Goal: Information Seeking & Learning: Learn about a topic

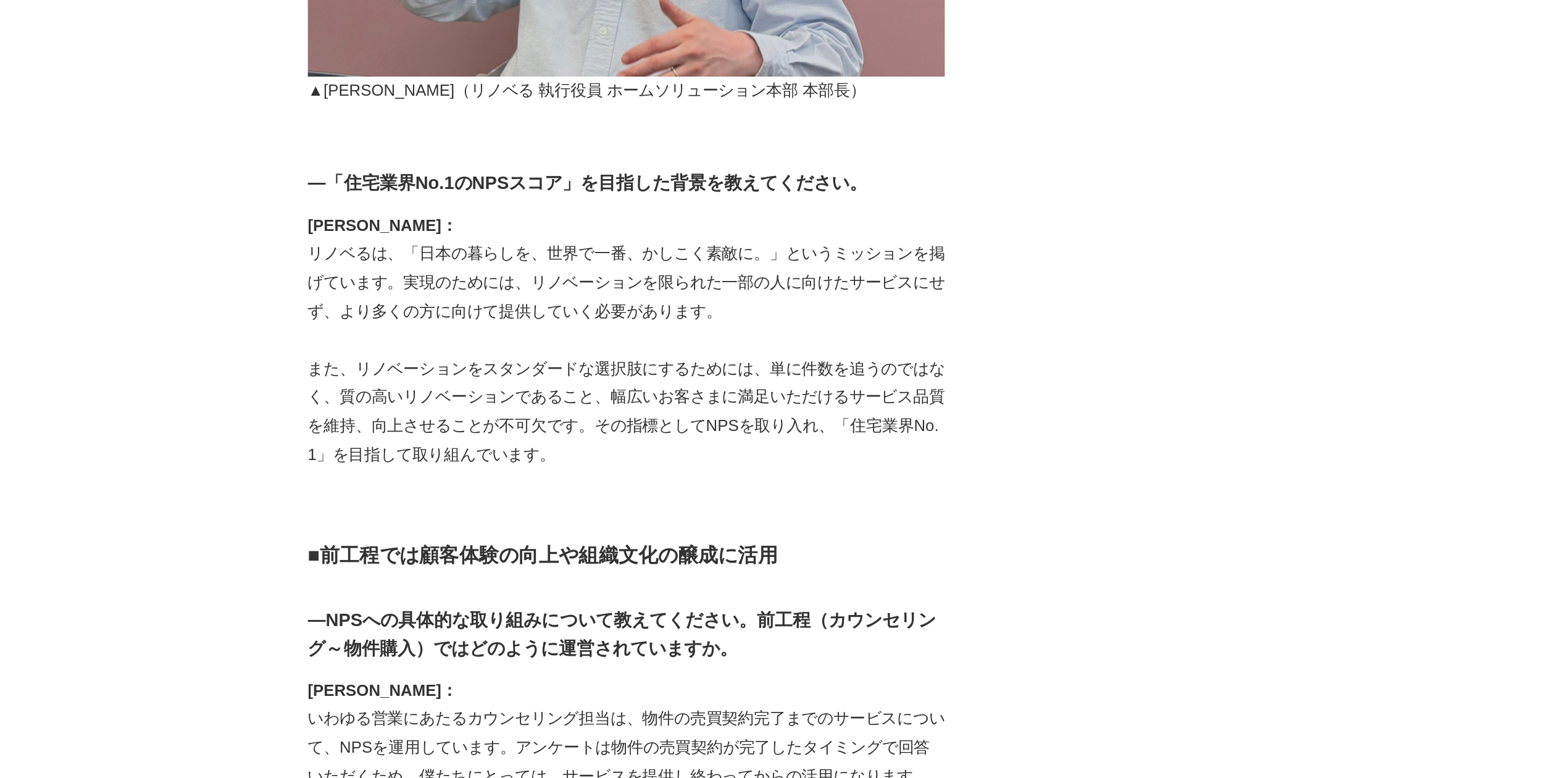
scroll to position [2206, 0]
click at [519, 164] on h3 "―「住宅業界No.1のNPSスコア」を目指した背景を教えてください。" at bounding box center [654, 173] width 395 height 18
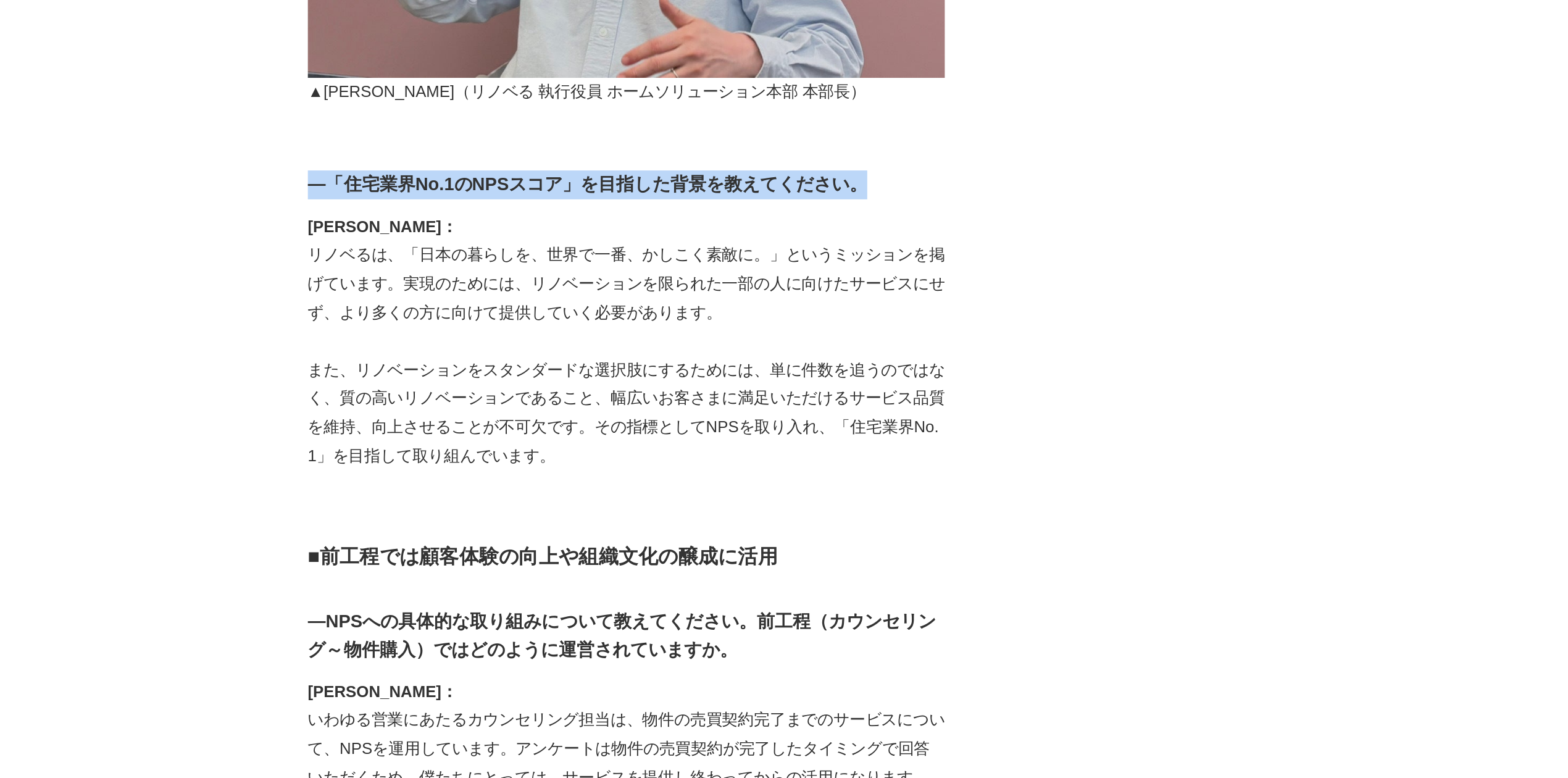
click at [519, 164] on h3 "―「住宅業界No.1のNPSスコア」を目指した背景を教えてください。" at bounding box center [654, 173] width 395 height 18
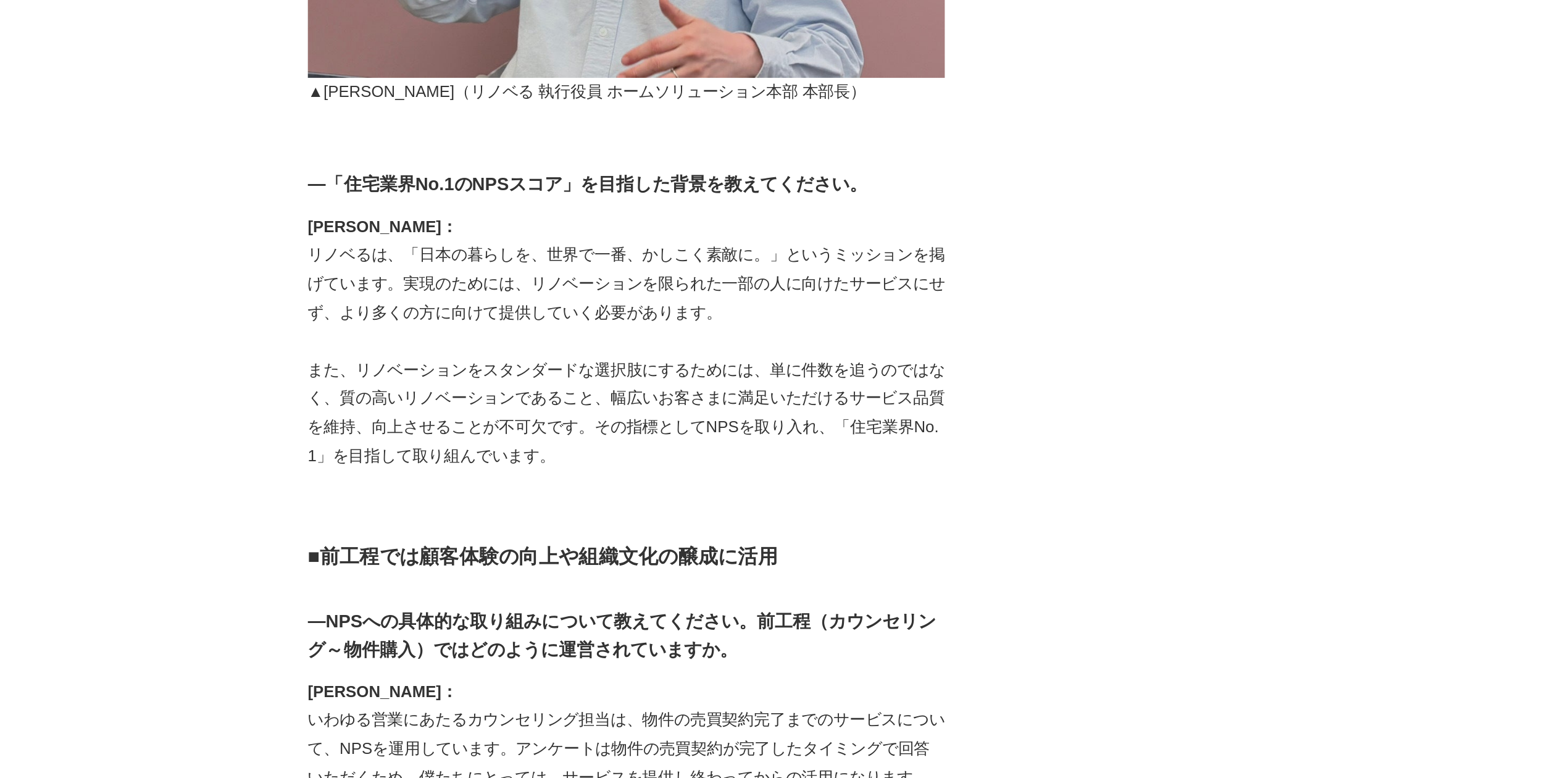
drag, startPoint x: 687, startPoint y: 337, endPoint x: 635, endPoint y: 349, distance: 53.4
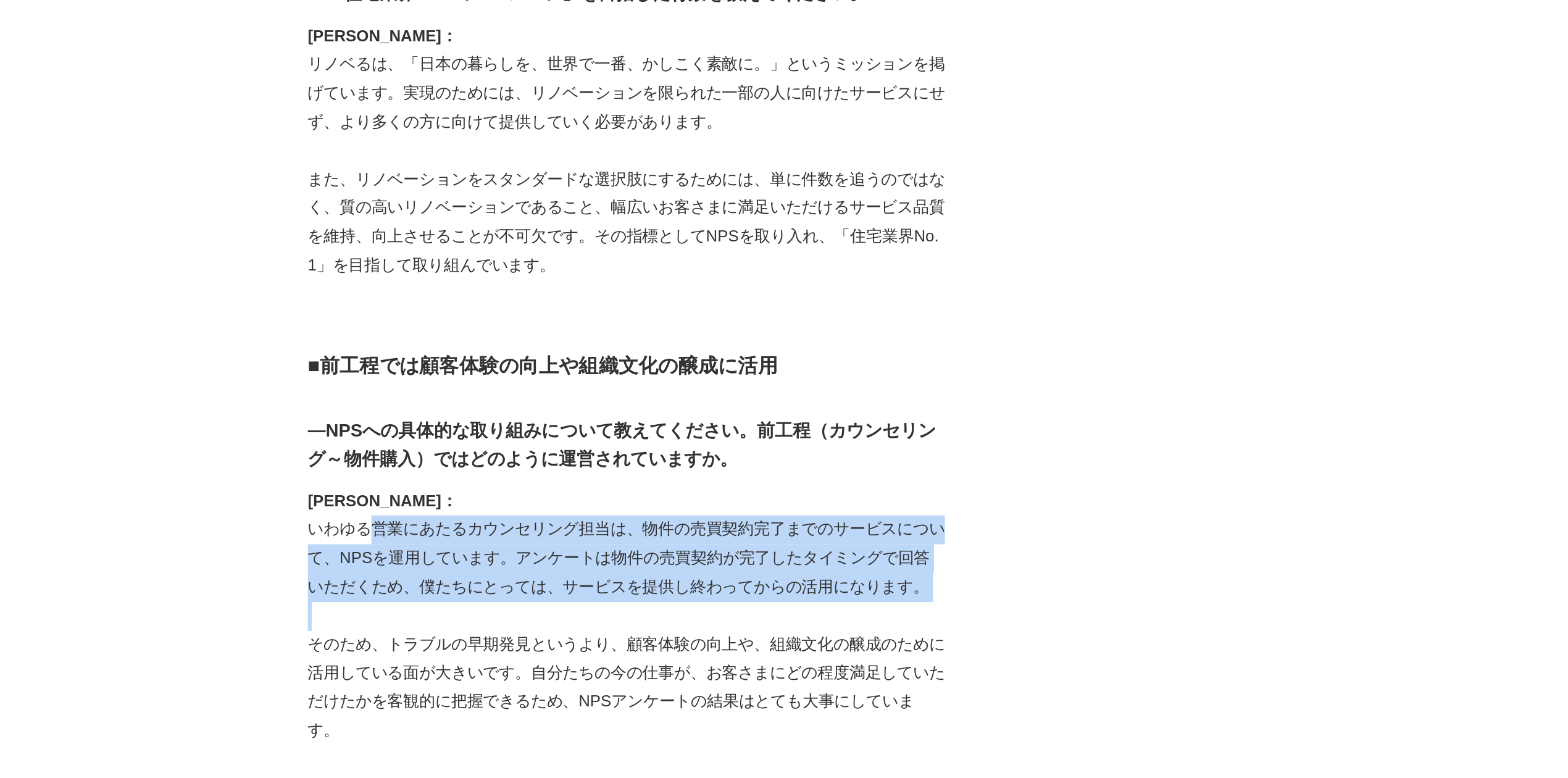
drag, startPoint x: 498, startPoint y: 473, endPoint x: 669, endPoint y: 526, distance: 179.0
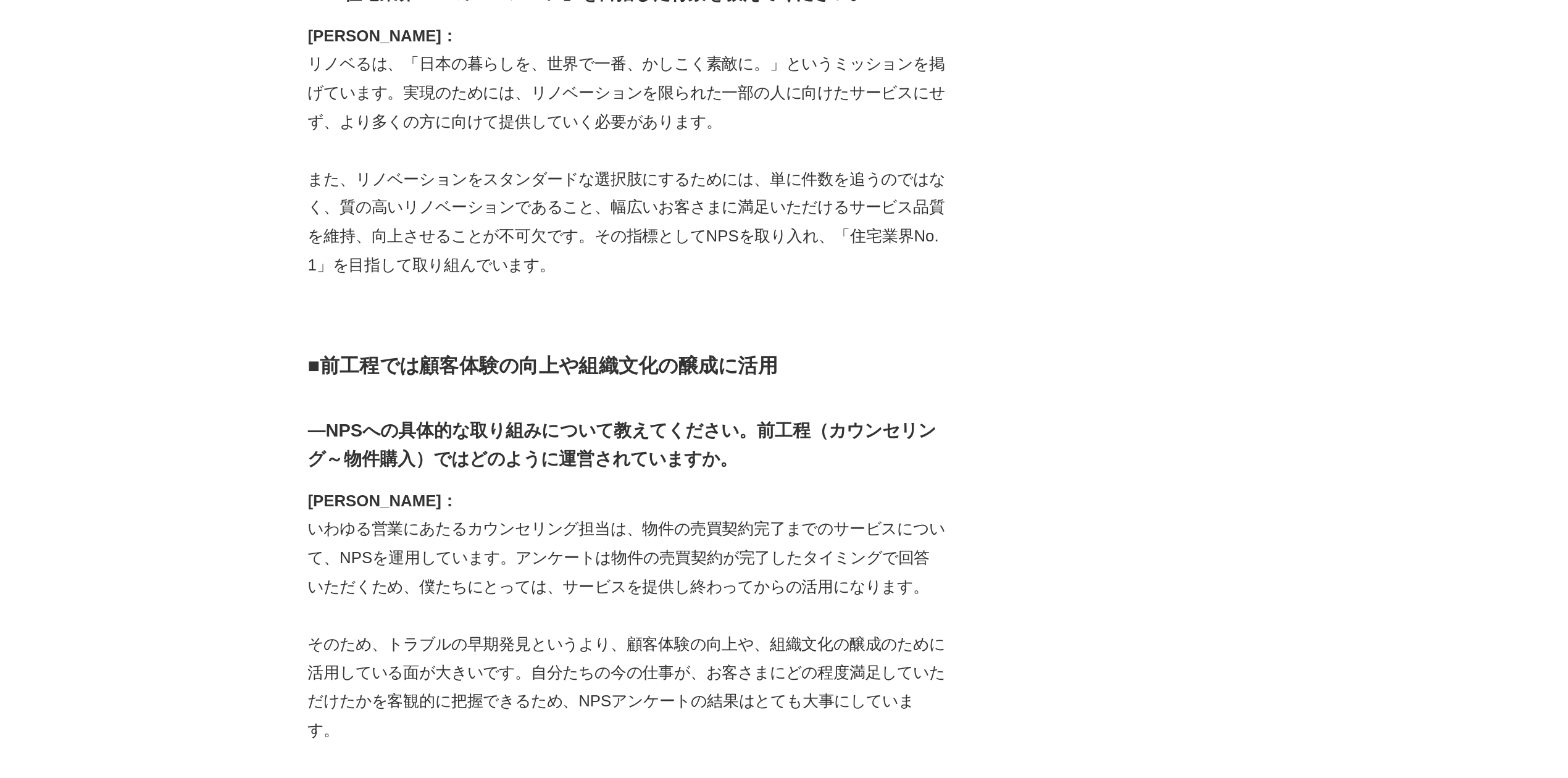
click at [685, 568] on p "そのため、トラブルの早期発見というより、顧客体験の向上や、組織文化の醸成のために活用している面が大きいです。自分たちの今の仕事が、お客さまにどの程度満足してい…" at bounding box center [654, 604] width 395 height 71
drag, startPoint x: 650, startPoint y: 543, endPoint x: 717, endPoint y: 548, distance: 67.2
click at [717, 568] on p "そのため、トラブルの早期発見というより、顧客体験の向上や、組織文化の醸成のために活用している面が大きいです。自分たちの今の仕事が、お客さまにどの程度満足してい…" at bounding box center [654, 604] width 395 height 71
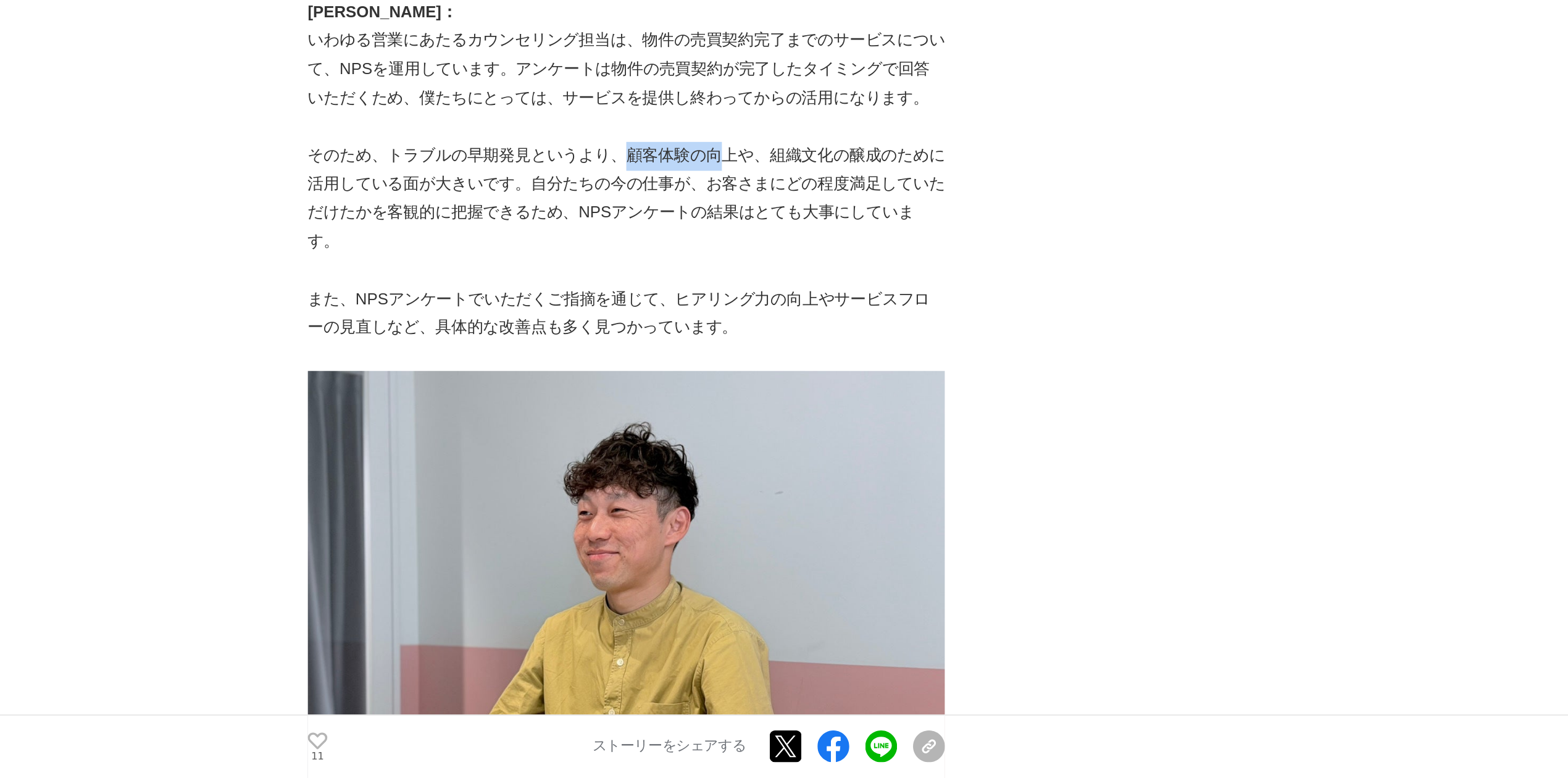
scroll to position [2391, 0]
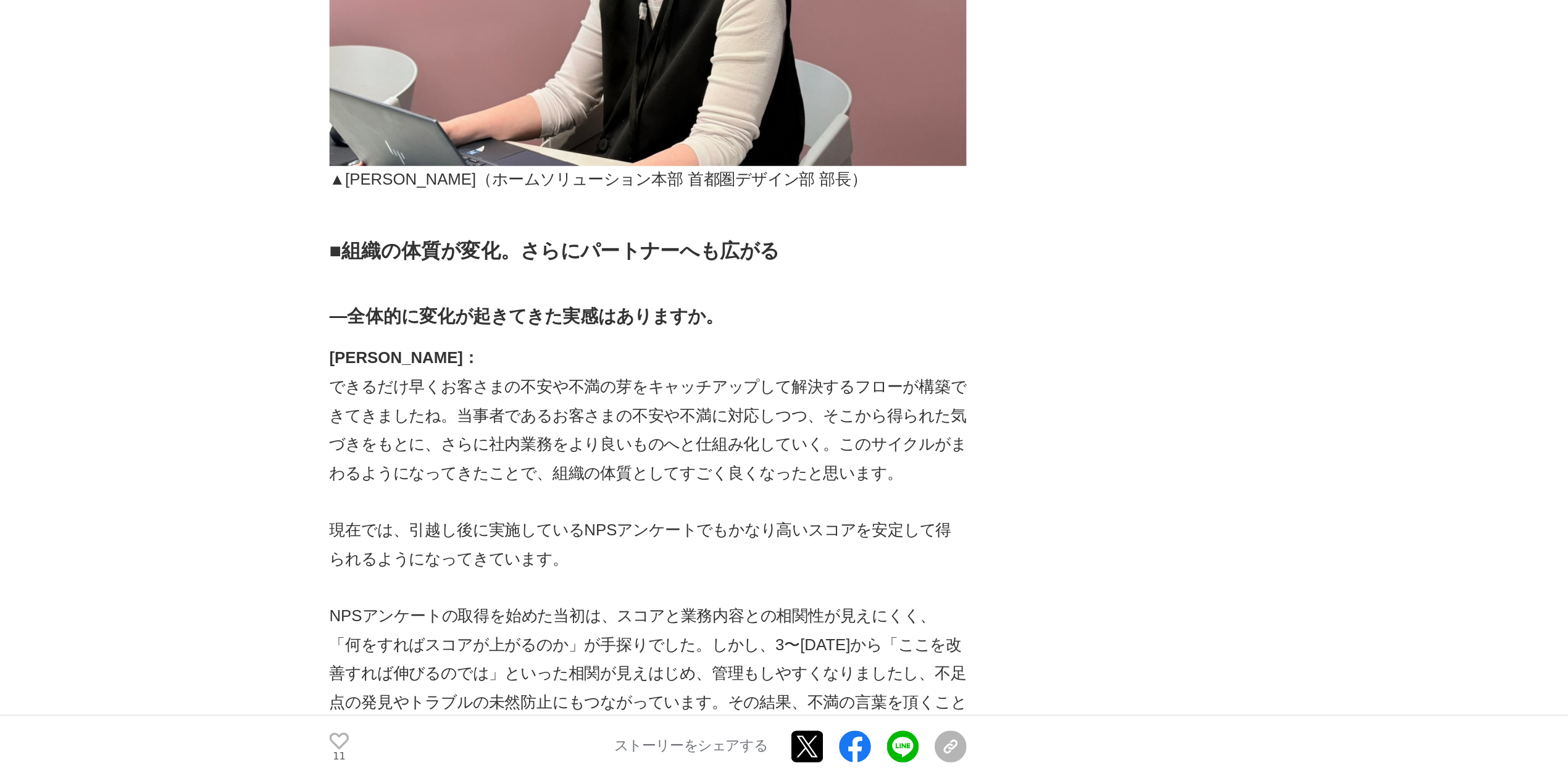
scroll to position [4281, 0]
